Goal: Transaction & Acquisition: Purchase product/service

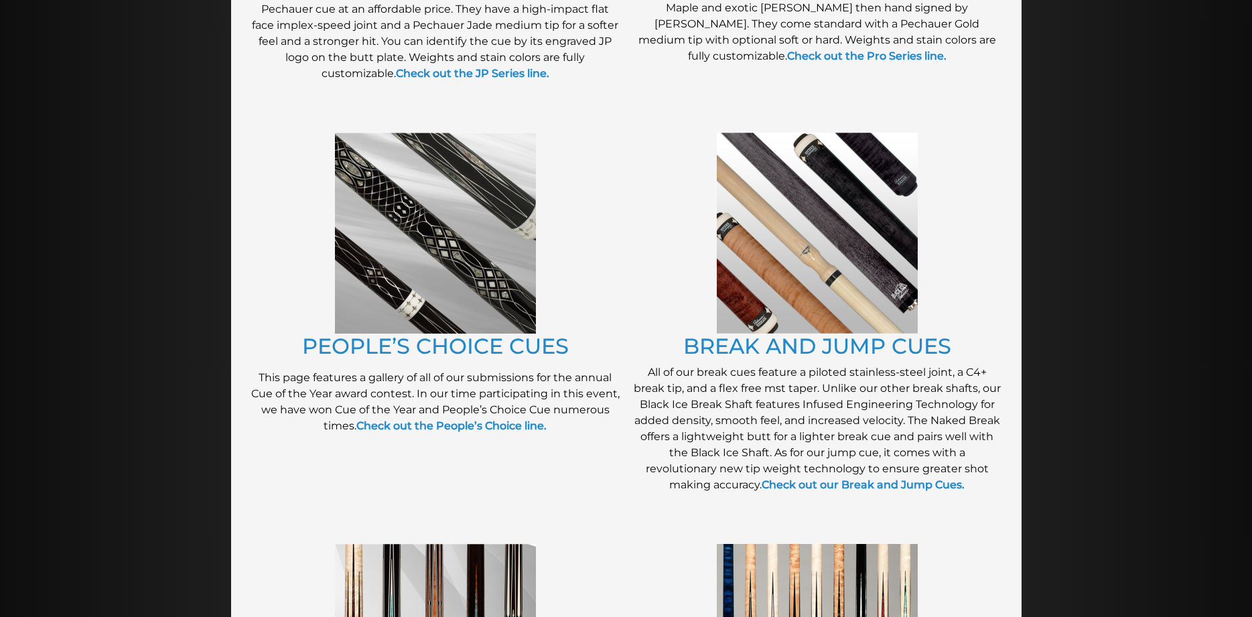
scroll to position [1025, 0]
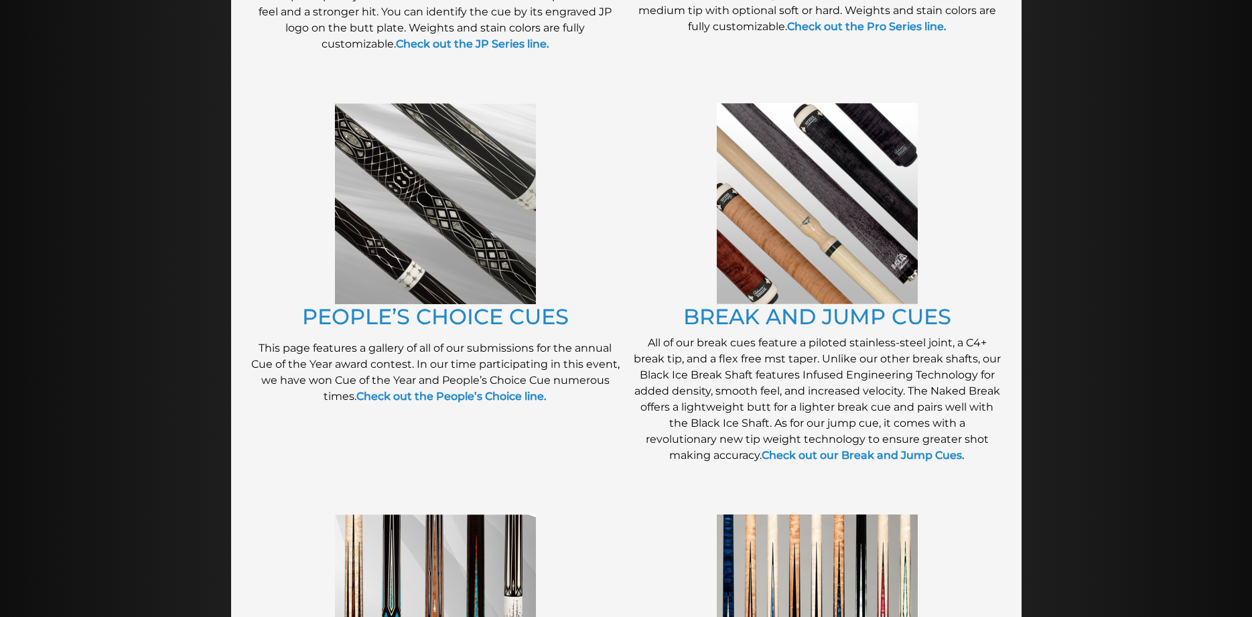
click at [1162, 314] on div at bounding box center [626, 8] width 1252 height 1798
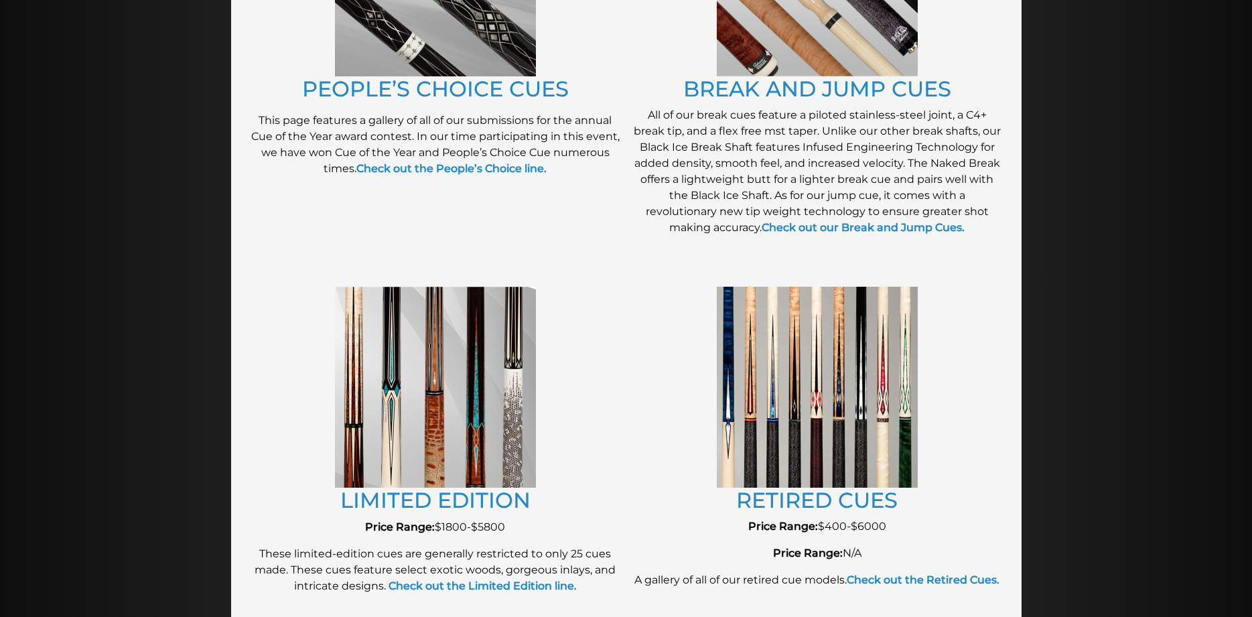
scroll to position [1366, 0]
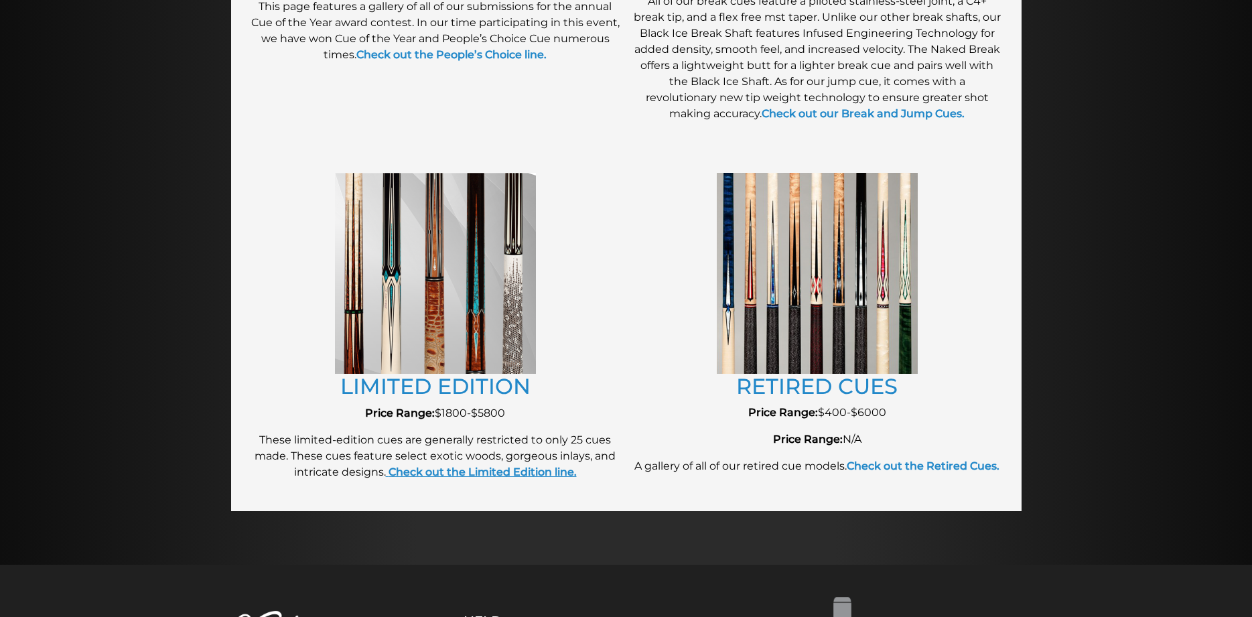
click at [435, 474] on strong "Check out the Limited Edition line." at bounding box center [482, 471] width 188 height 13
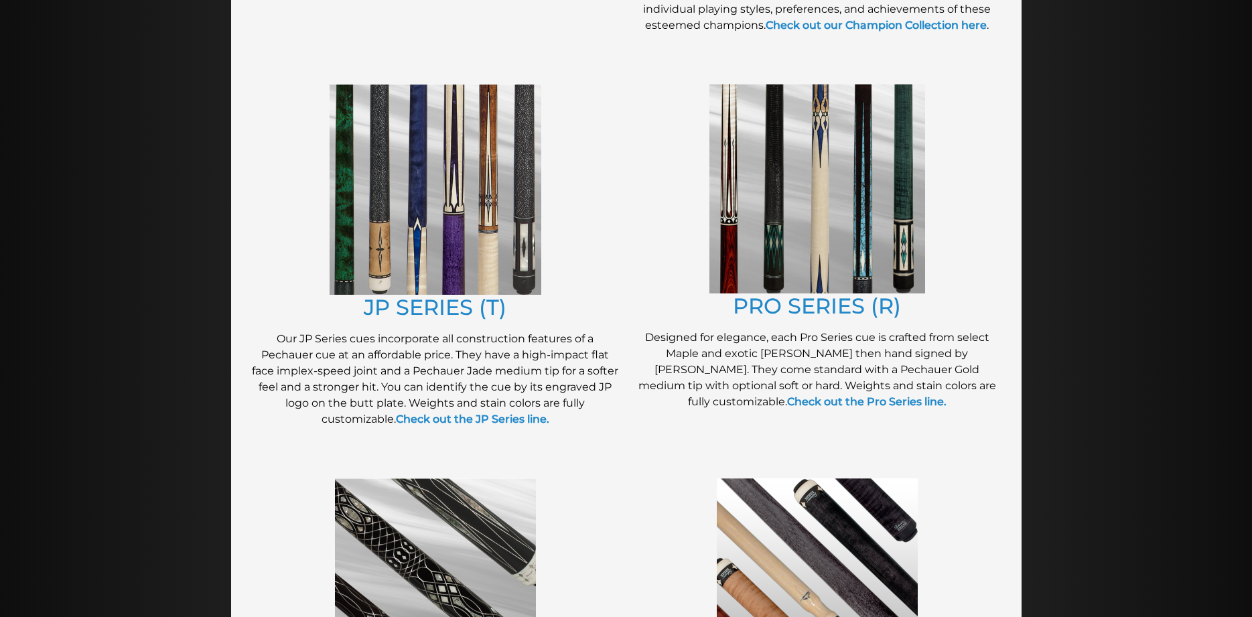
scroll to position [605, 0]
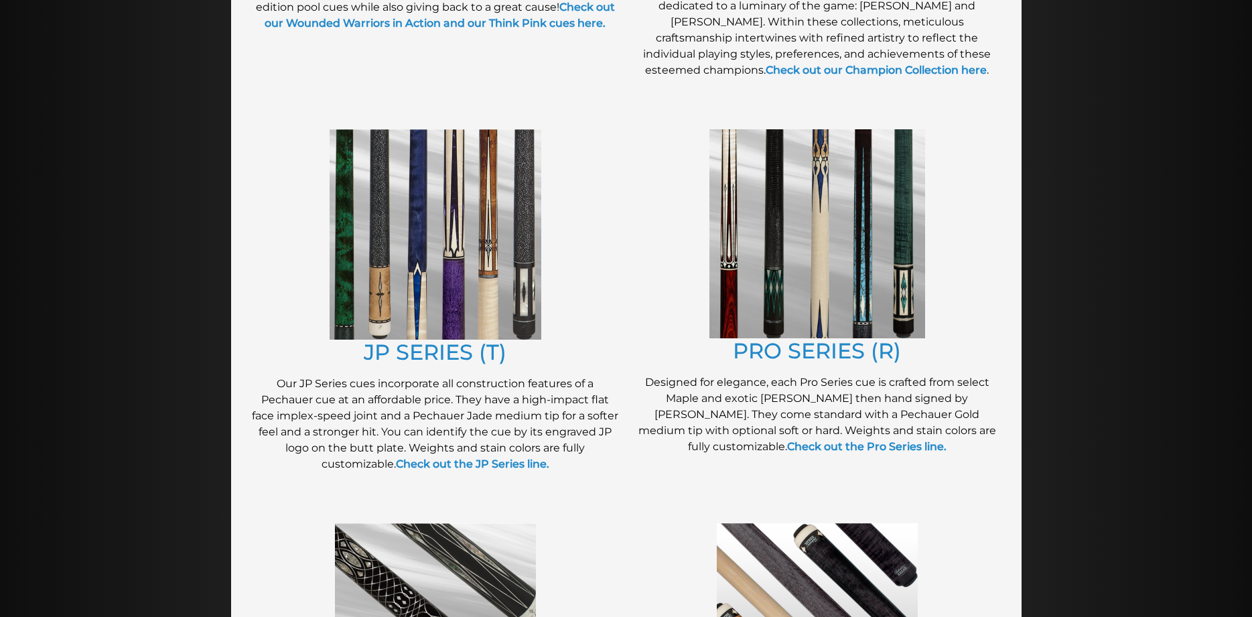
click at [800, 240] on img at bounding box center [817, 233] width 216 height 209
click at [815, 445] on link "Check out the Pro Series line." at bounding box center [866, 446] width 159 height 13
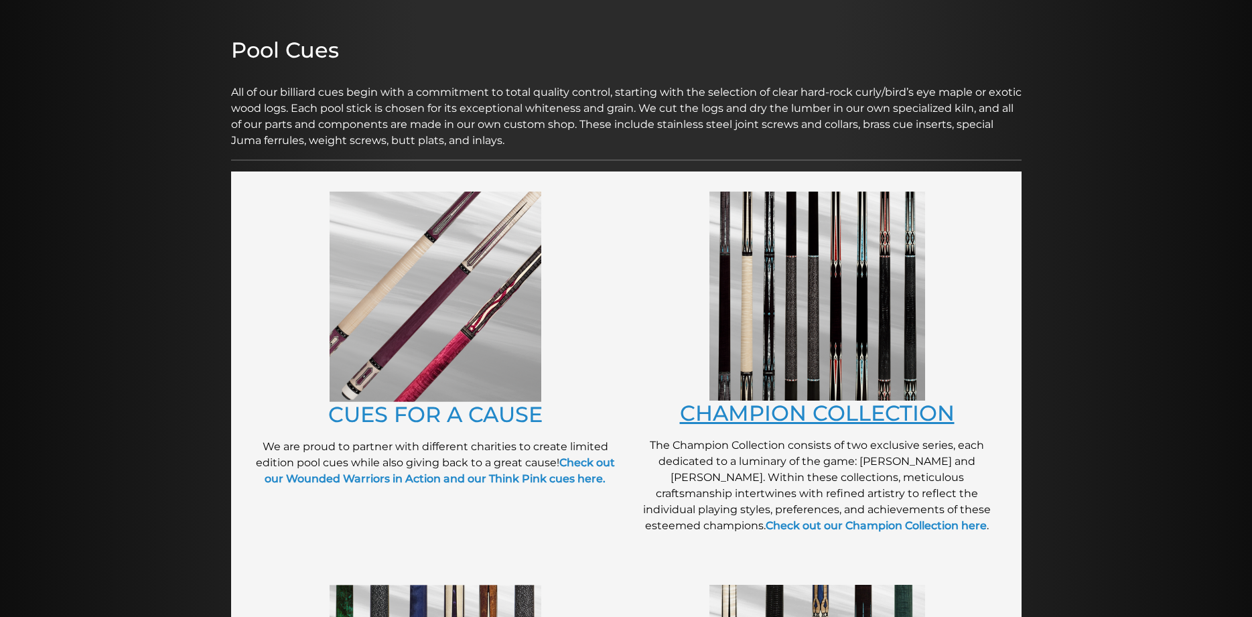
click at [808, 416] on link "CHAMPION COLLECTION" at bounding box center [817, 413] width 275 height 26
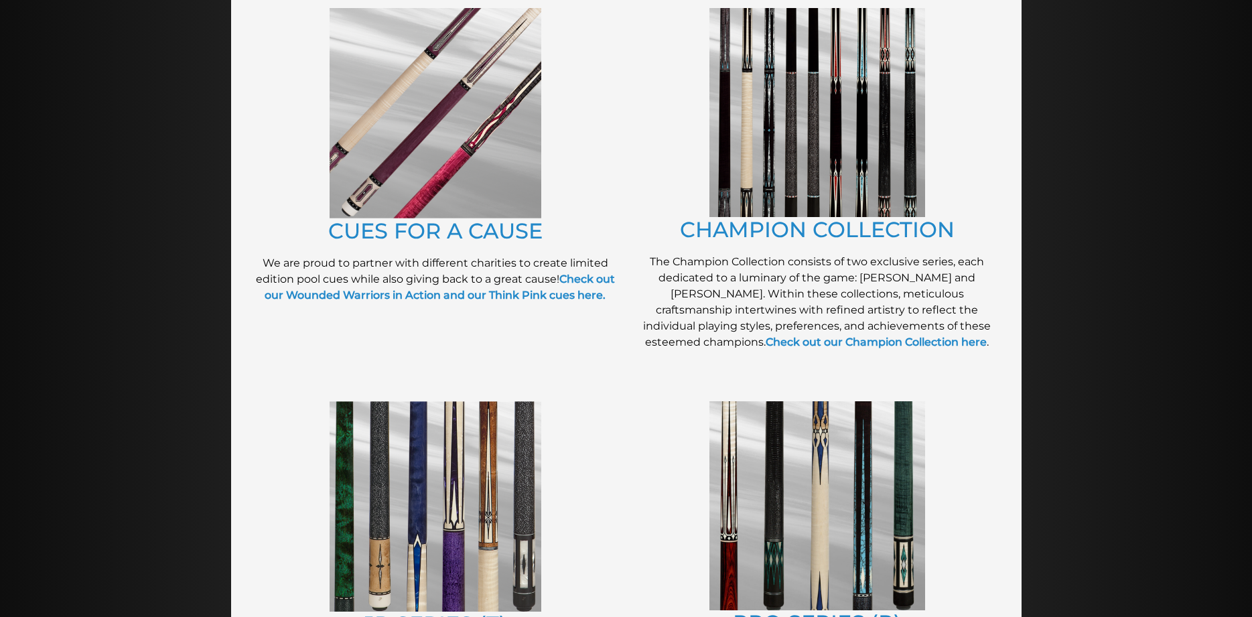
scroll to position [455, 0]
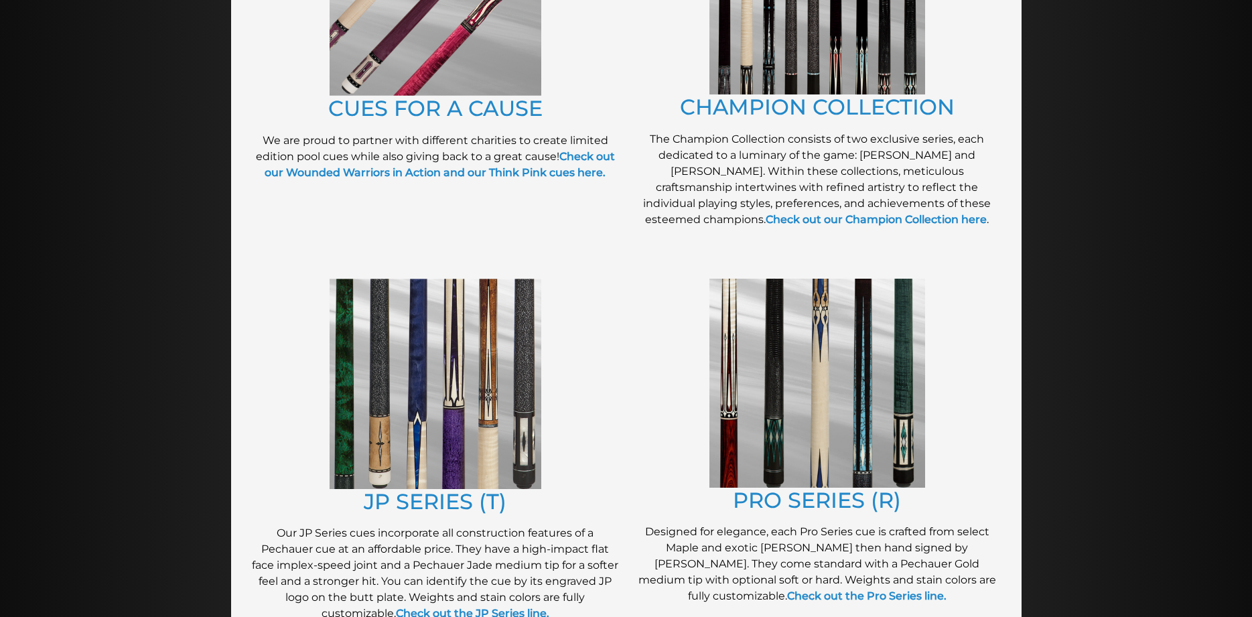
click at [477, 402] on img at bounding box center [436, 384] width 212 height 210
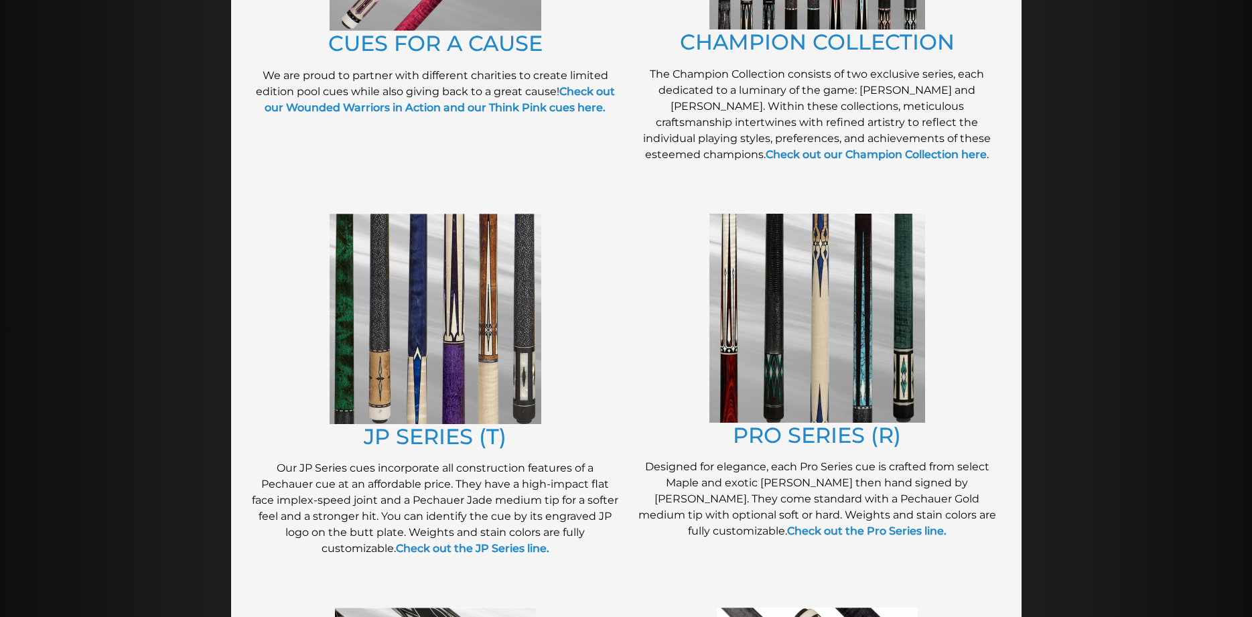
scroll to position [569, 0]
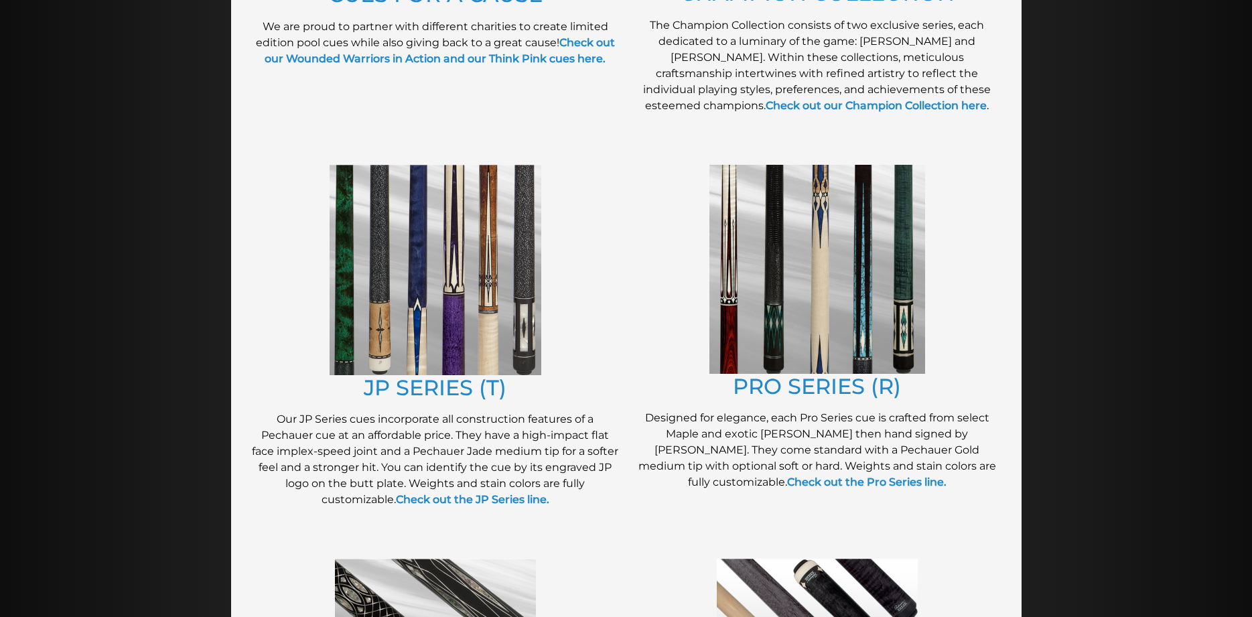
click at [773, 293] on img at bounding box center [817, 269] width 216 height 209
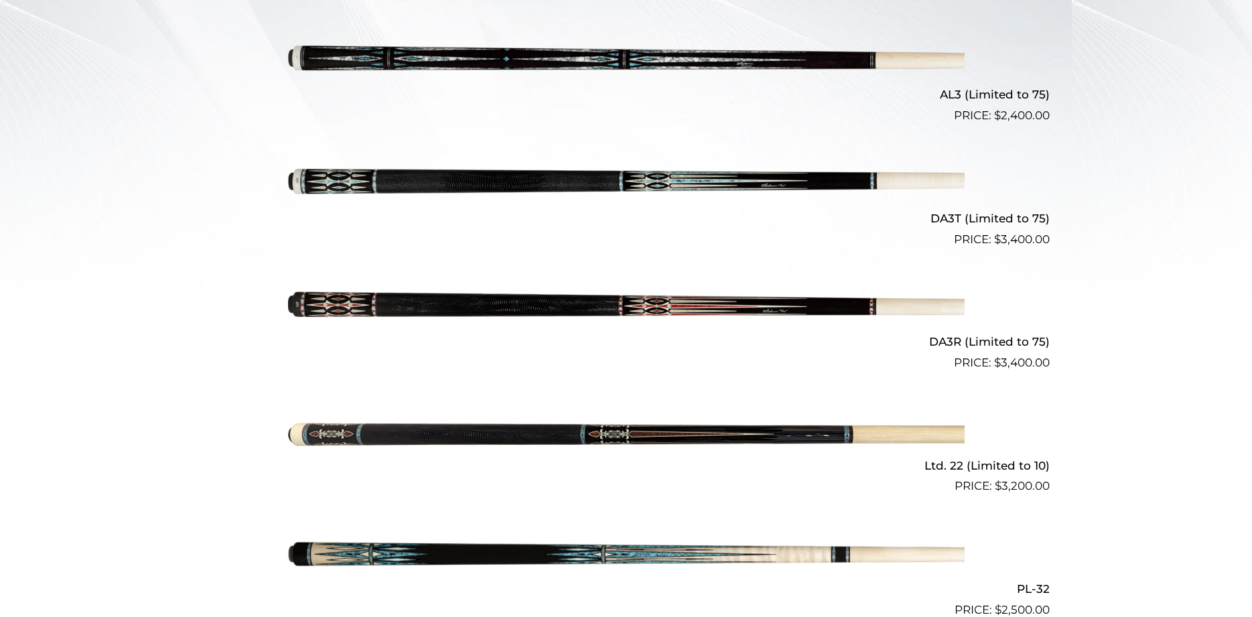
scroll to position [455, 0]
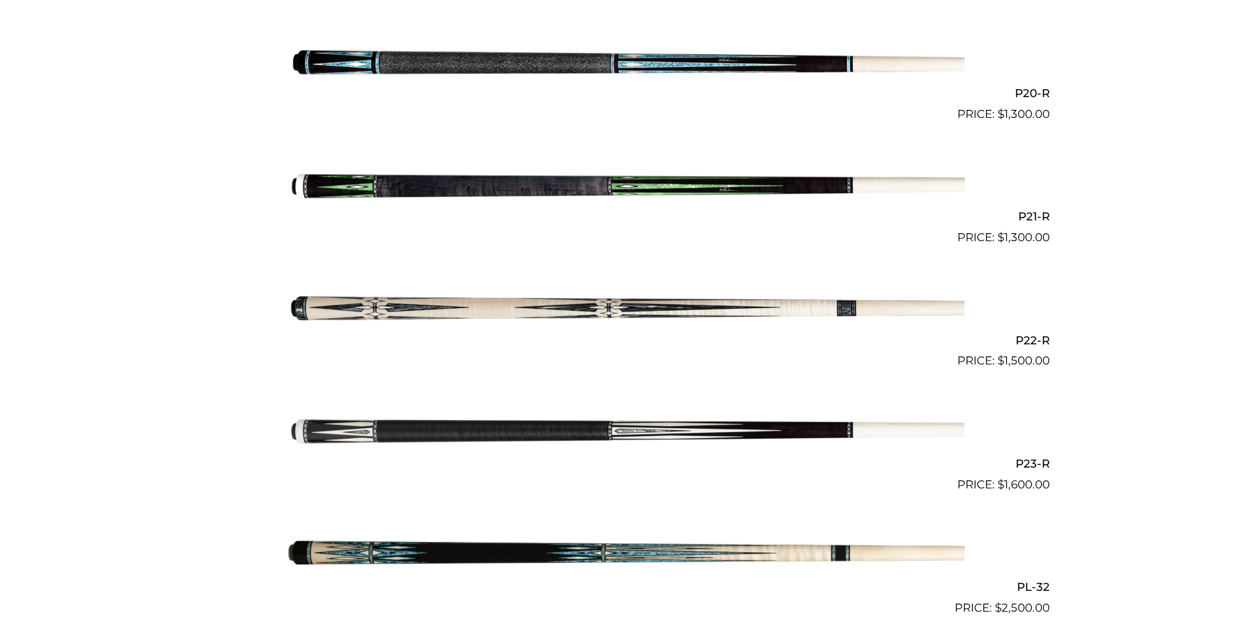
scroll to position [2733, 0]
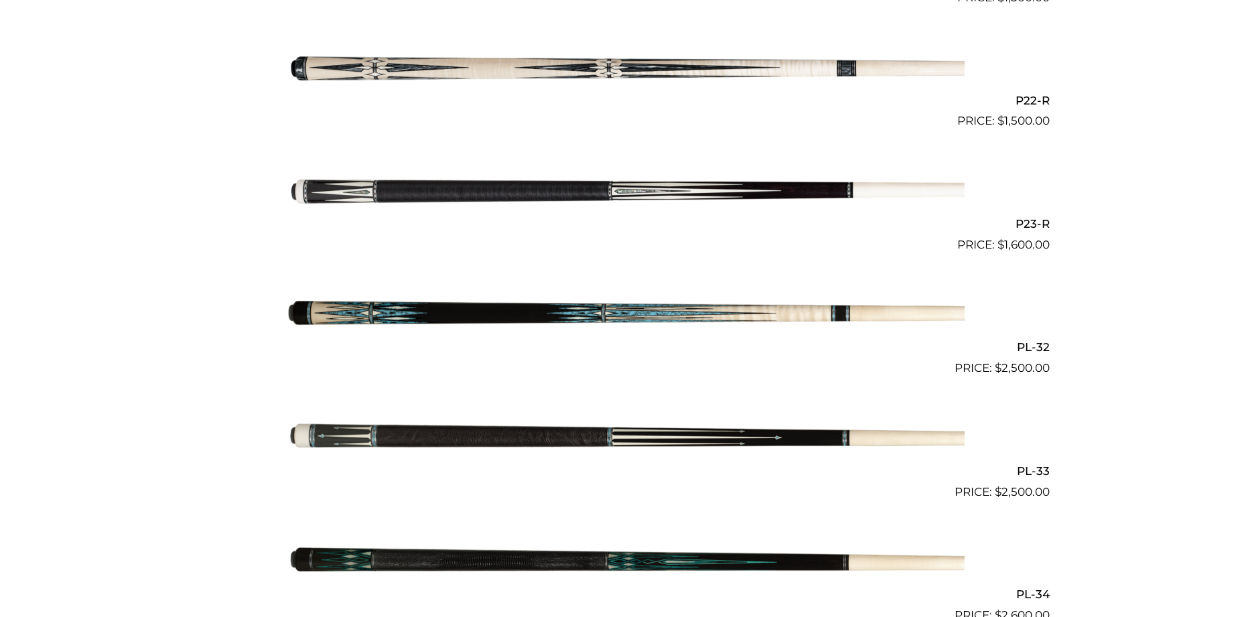
scroll to position [3302, 0]
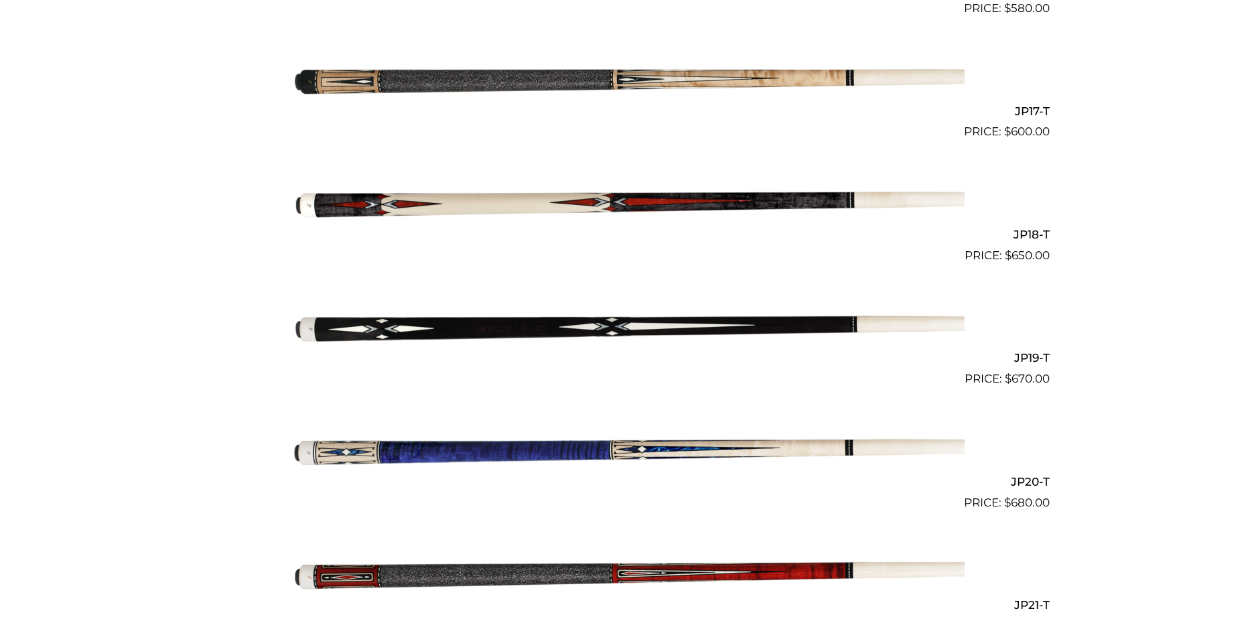
scroll to position [2391, 0]
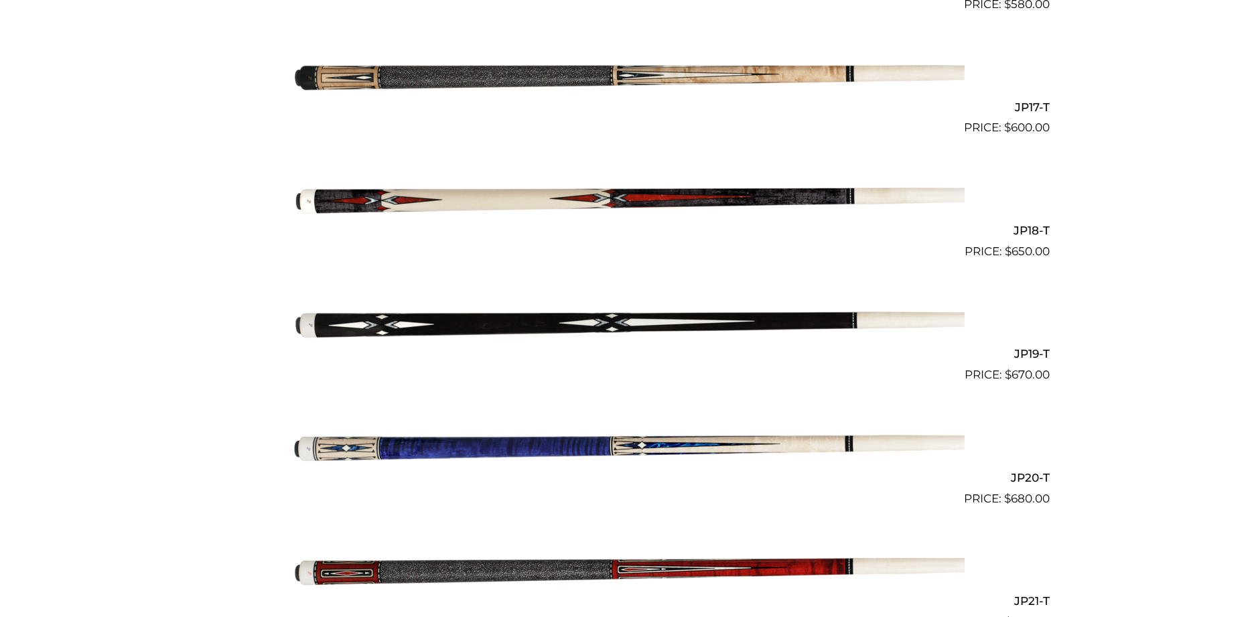
click at [611, 488] on h2 "JP20-T" at bounding box center [626, 477] width 847 height 25
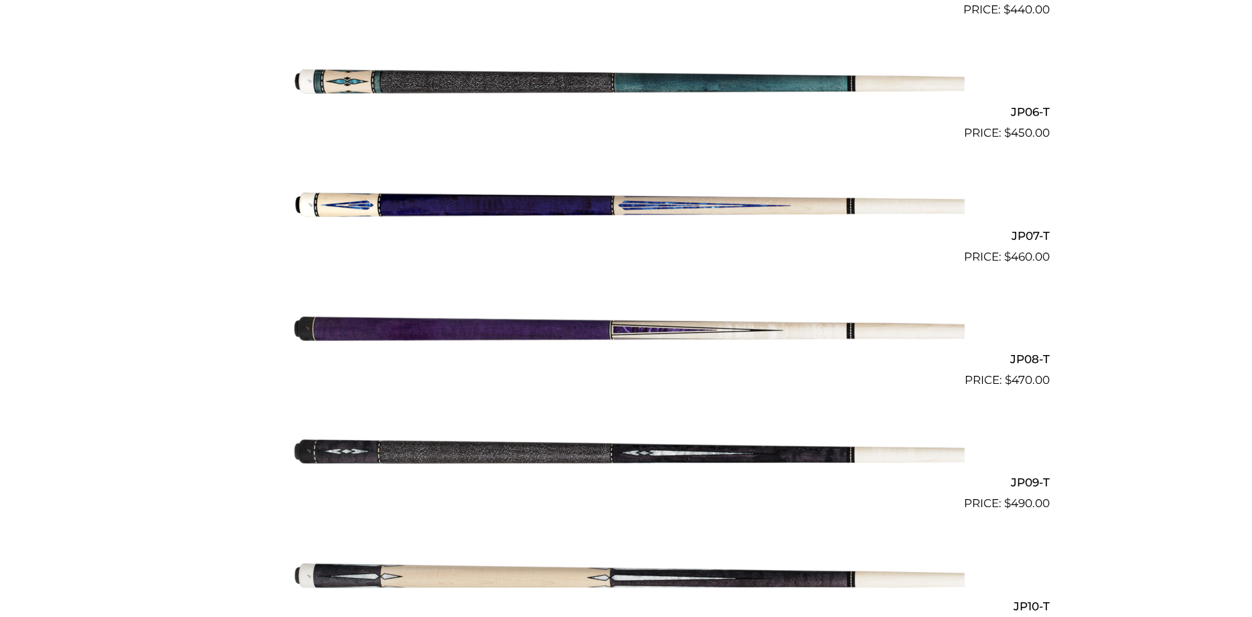
scroll to position [800, 0]
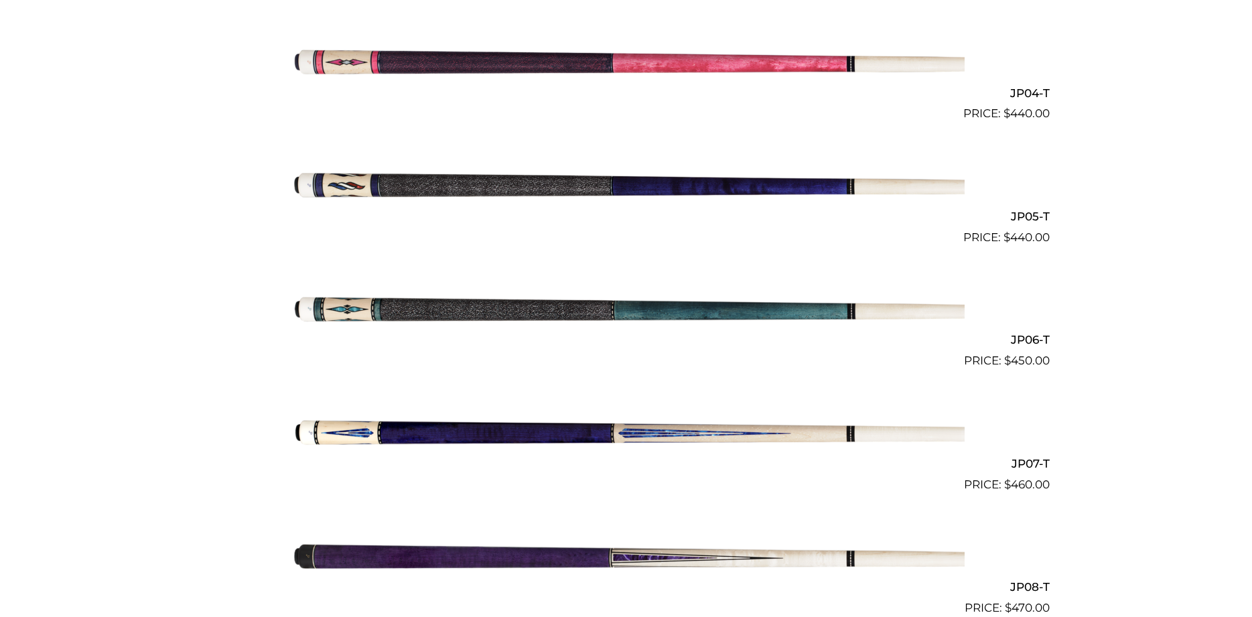
click at [445, 450] on img at bounding box center [626, 431] width 676 height 113
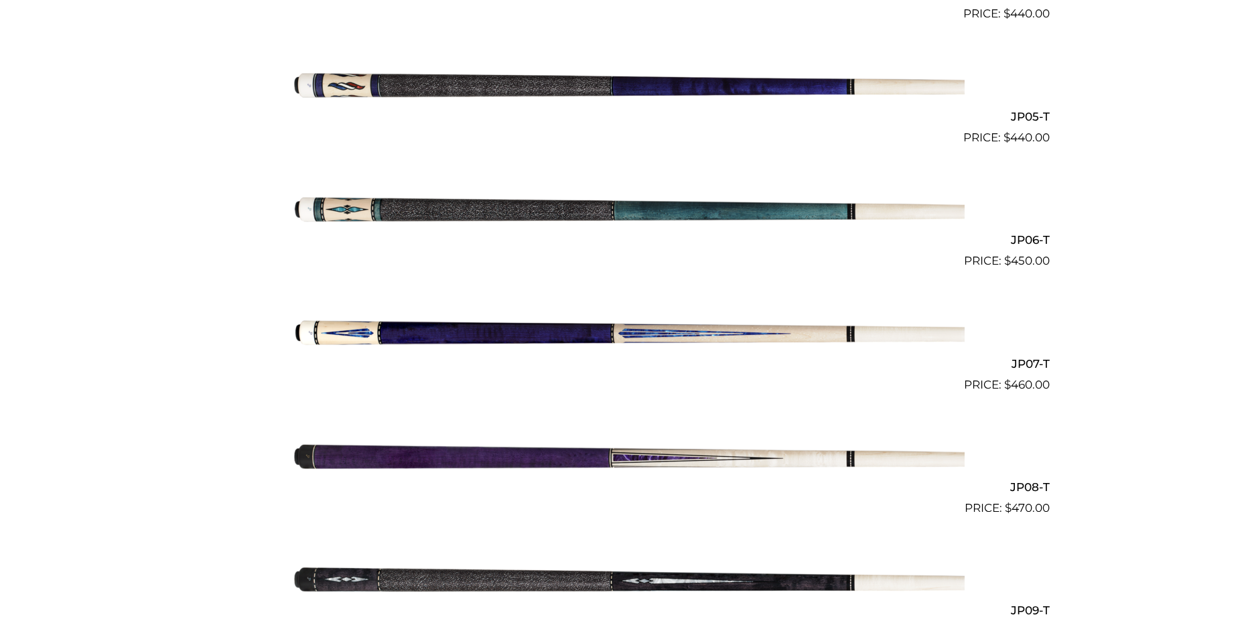
scroll to position [914, 0]
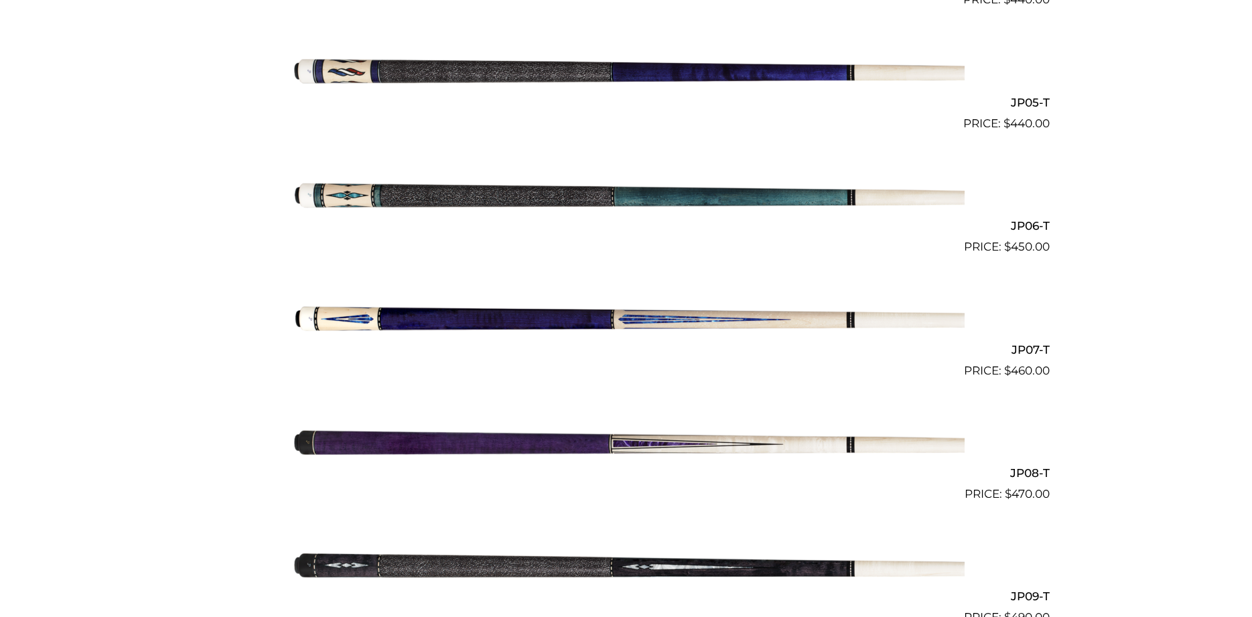
click at [351, 325] on img at bounding box center [626, 317] width 676 height 113
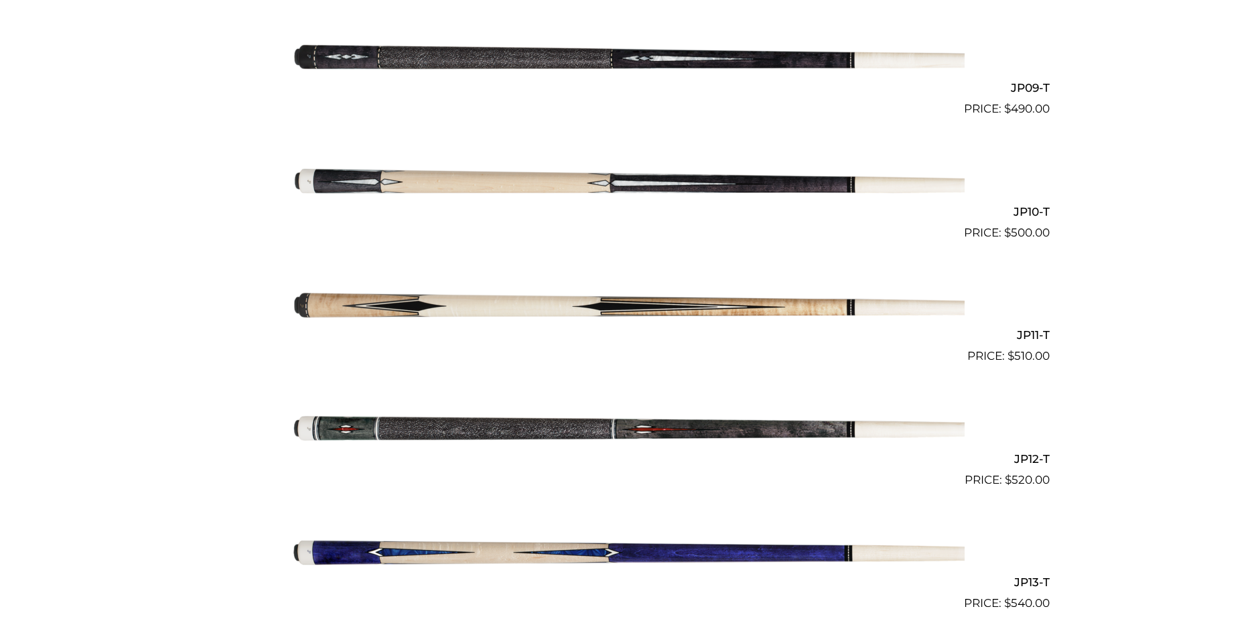
scroll to position [1369, 0]
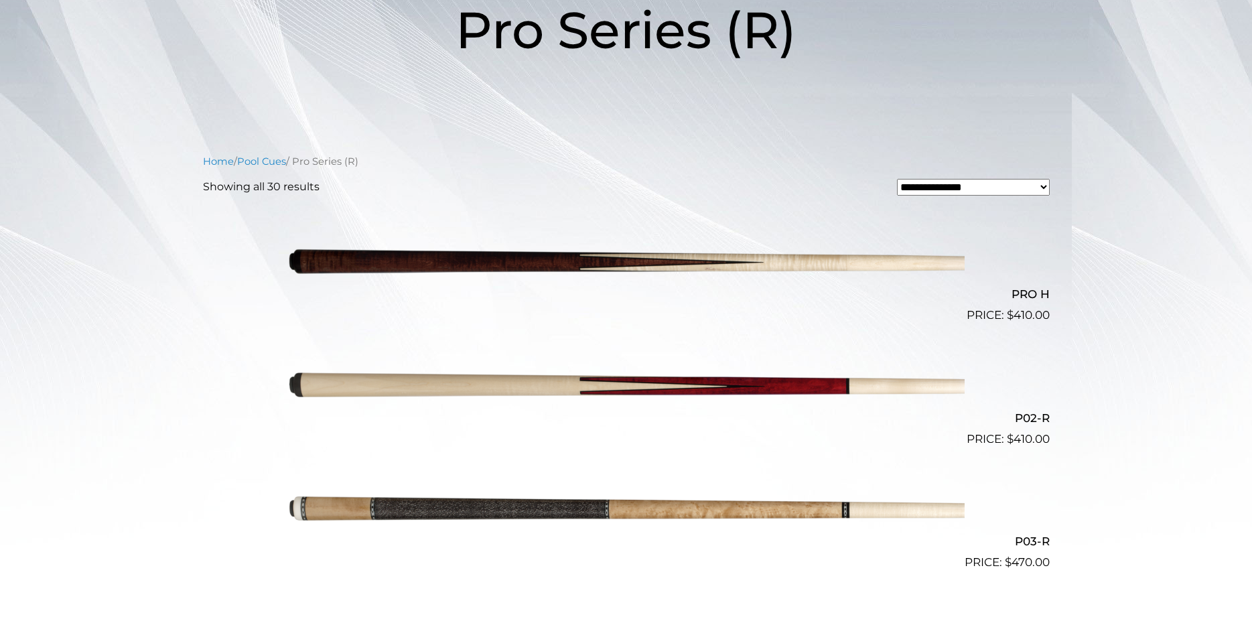
scroll to position [455, 0]
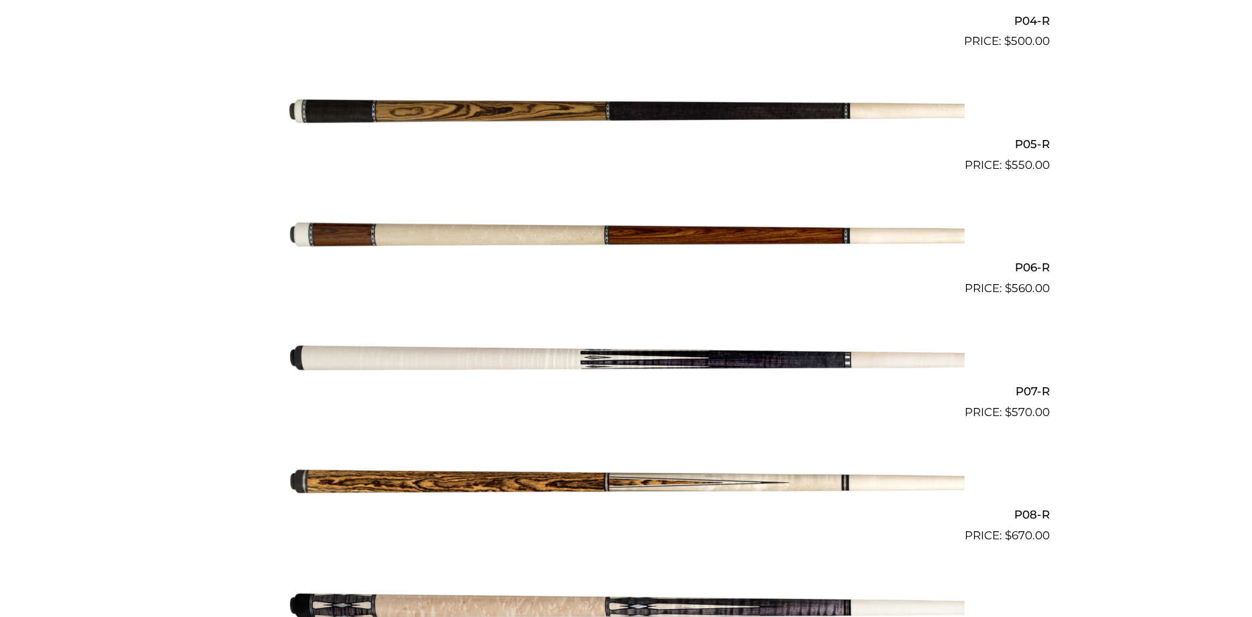
scroll to position [1025, 0]
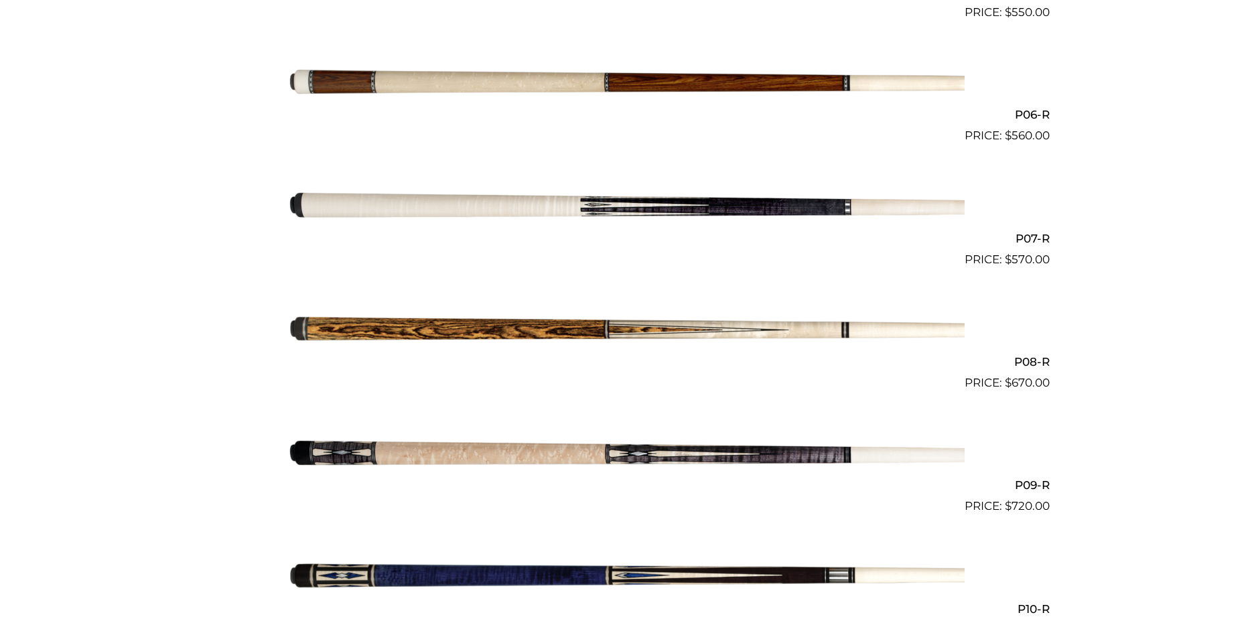
click at [206, 419] on link "P09-R $ 720.00" at bounding box center [626, 456] width 847 height 118
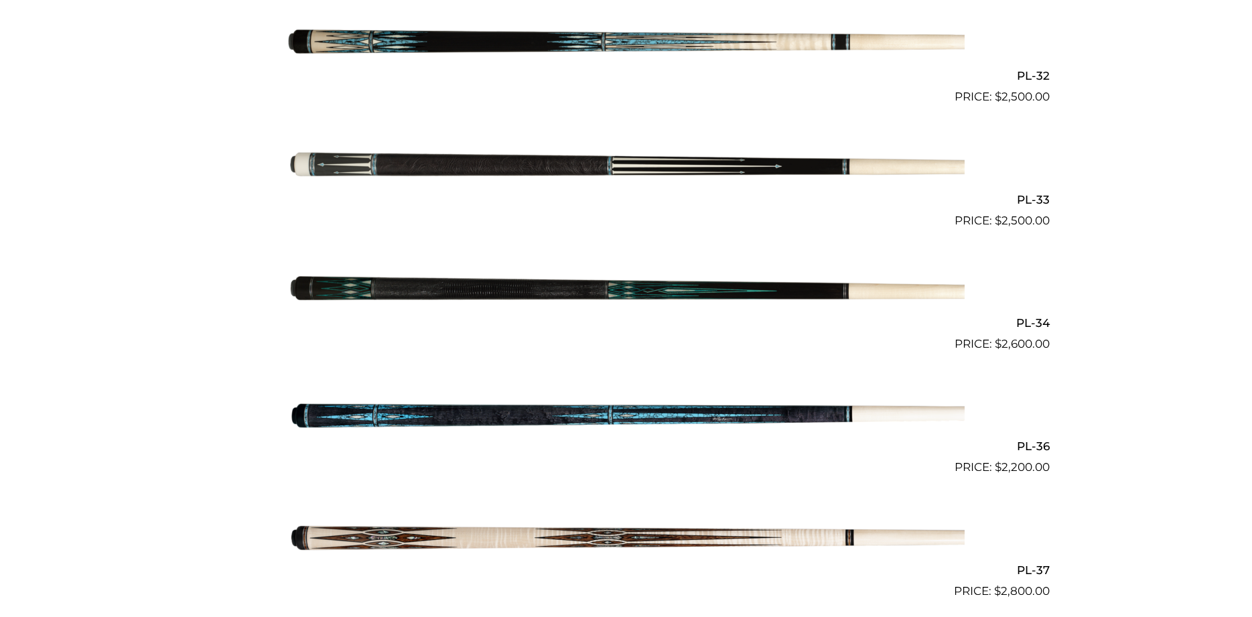
scroll to position [3302, 0]
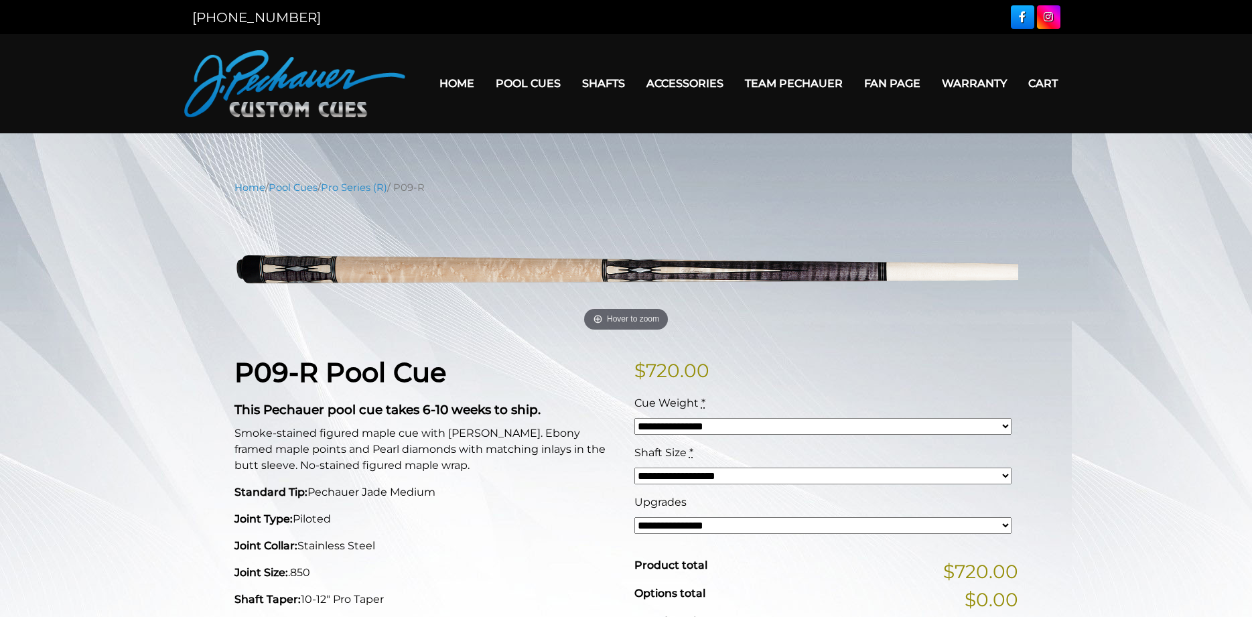
click at [634, 467] on select "**********" at bounding box center [822, 475] width 377 height 17
click at [1003, 368] on p "$ 720.00" at bounding box center [826, 370] width 384 height 28
